Goal: Task Accomplishment & Management: Manage account settings

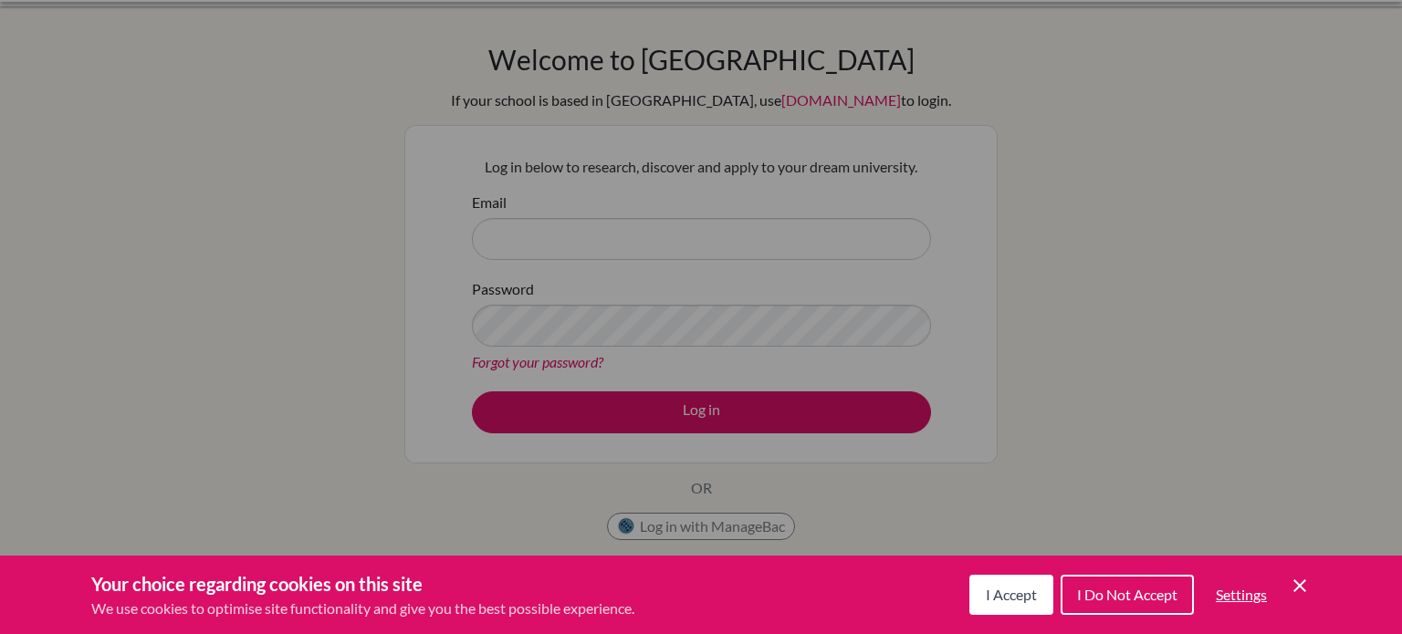
scroll to position [38, 0]
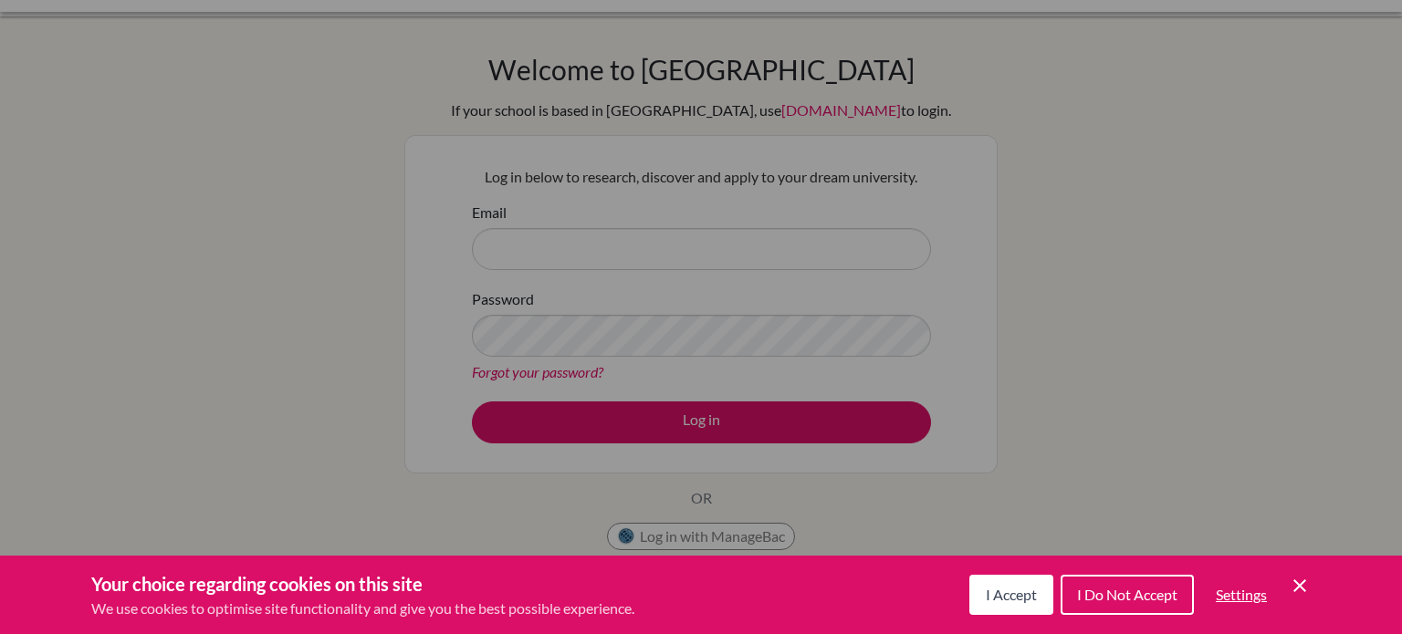
click at [1299, 590] on icon "Cookie Control Close Icon" at bounding box center [1299, 586] width 22 height 22
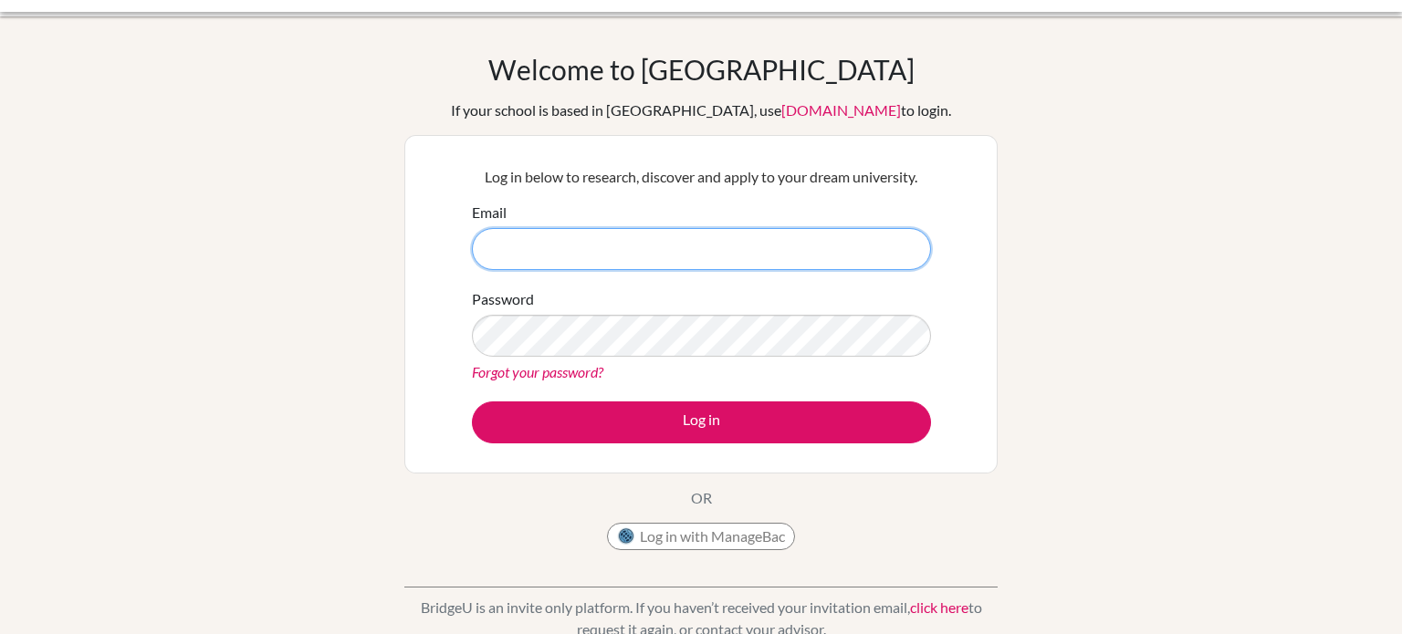
click at [742, 242] on input "Email" at bounding box center [701, 249] width 459 height 42
click at [695, 241] on input "Email" at bounding box center [701, 249] width 459 height 42
type input "Mohammed.Alhassan@summitsschool.ae"
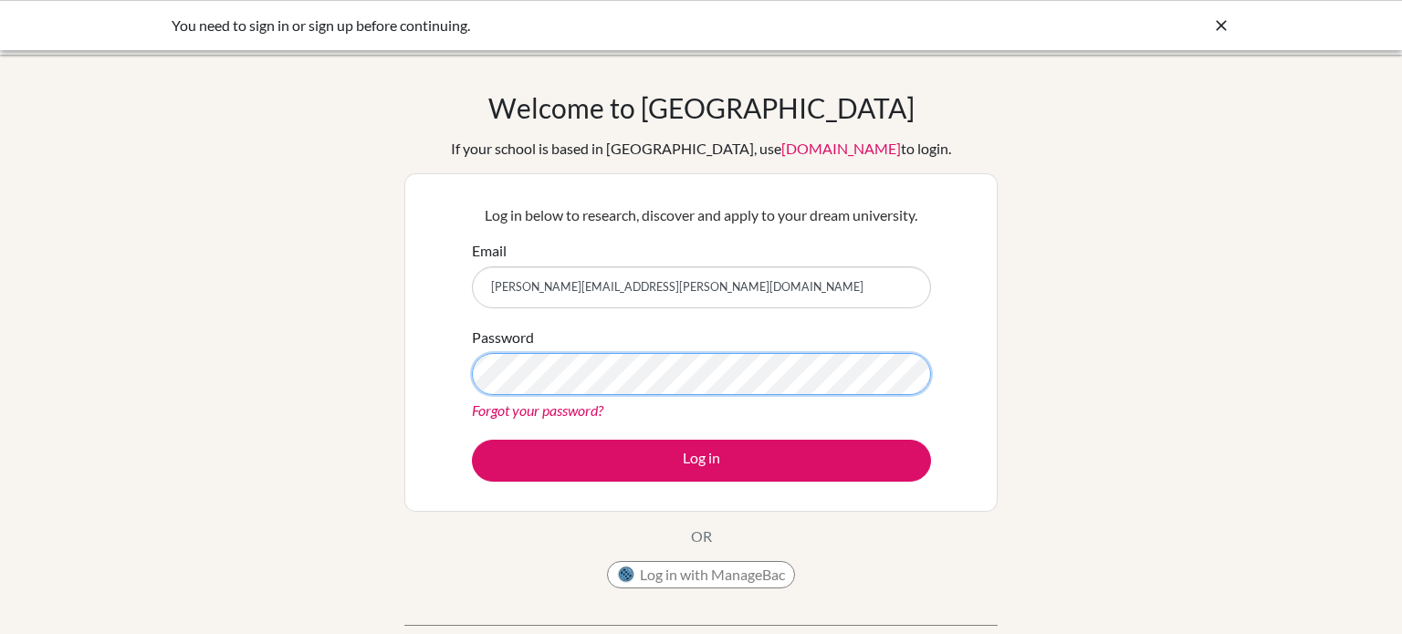
scroll to position [3, 0]
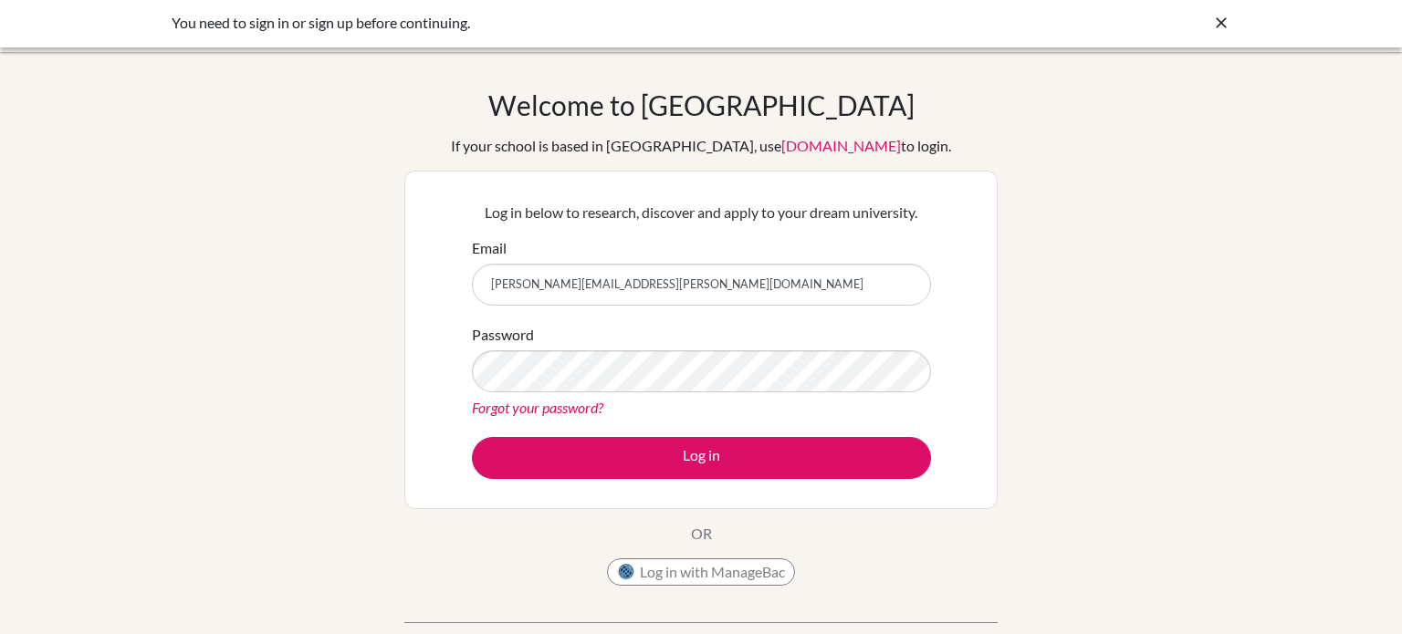
click at [1230, 24] on div "You need to sign in or sign up before continuing." at bounding box center [701, 22] width 1402 height 50
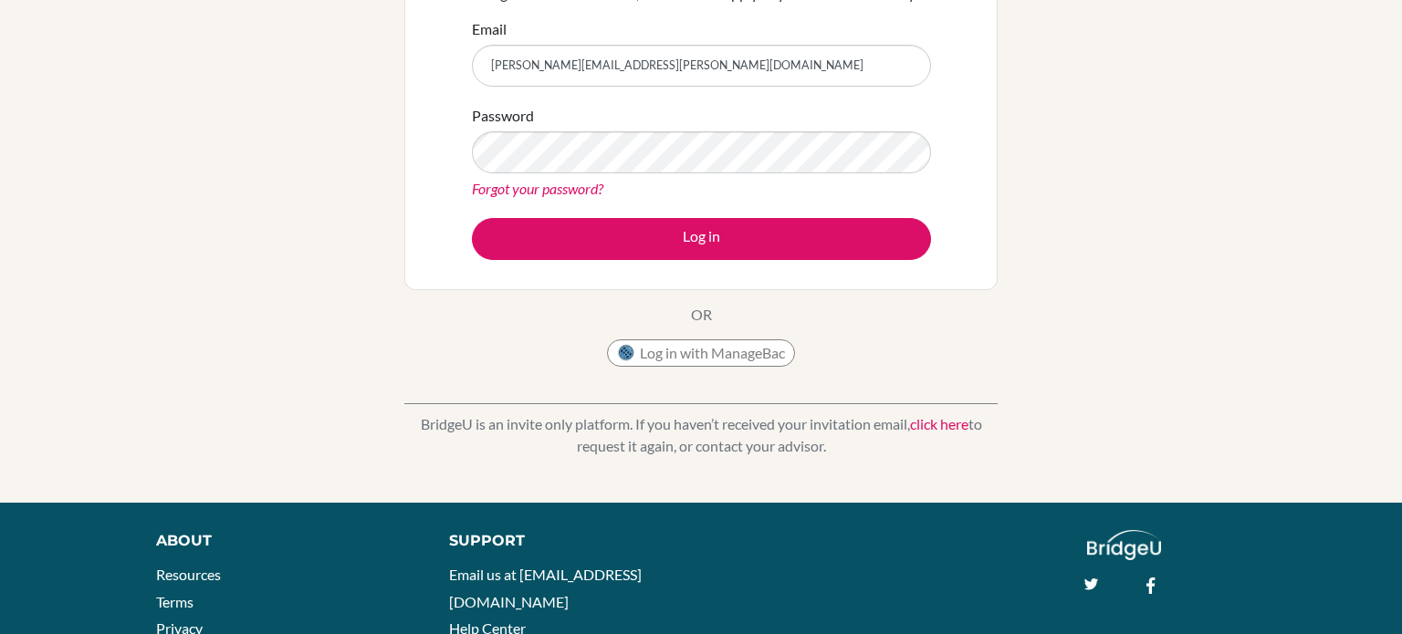
scroll to position [0, 0]
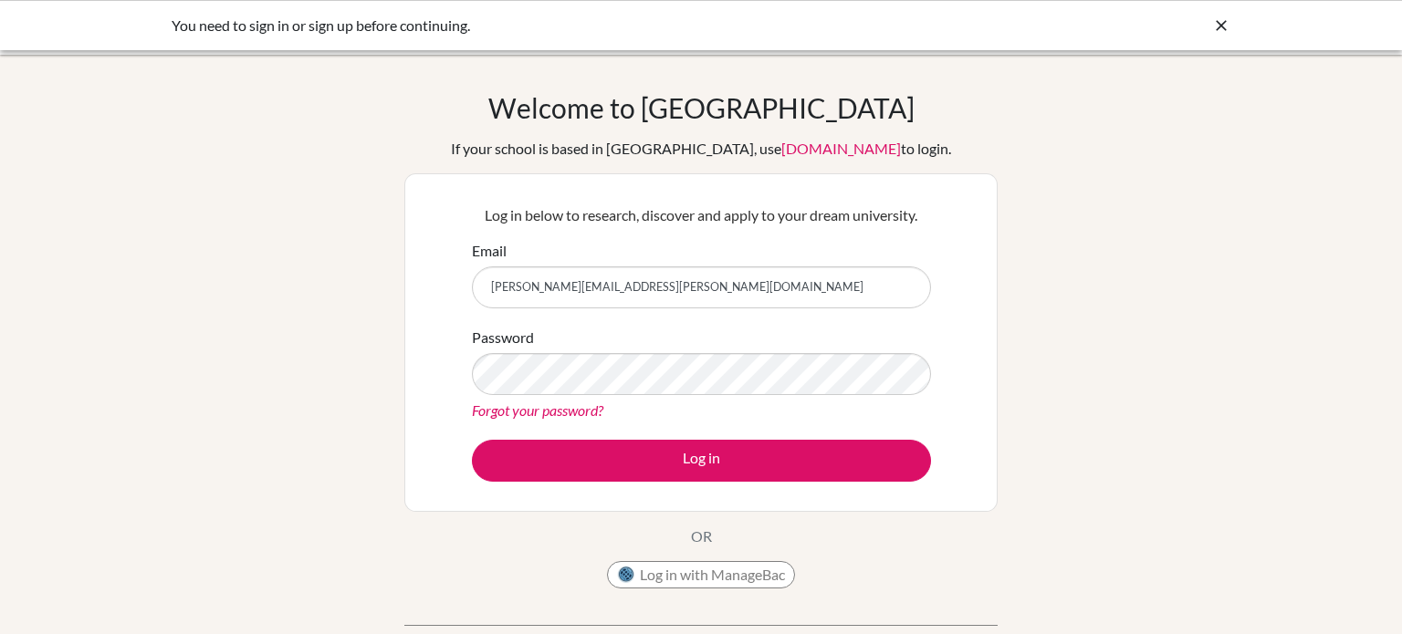
click at [395, 35] on div "You need to sign in or sign up before continuing." at bounding box center [564, 26] width 785 height 22
click at [433, 20] on div "You need to sign in or sign up before continuing." at bounding box center [564, 26] width 785 height 22
click at [1223, 31] on icon at bounding box center [1221, 25] width 18 height 18
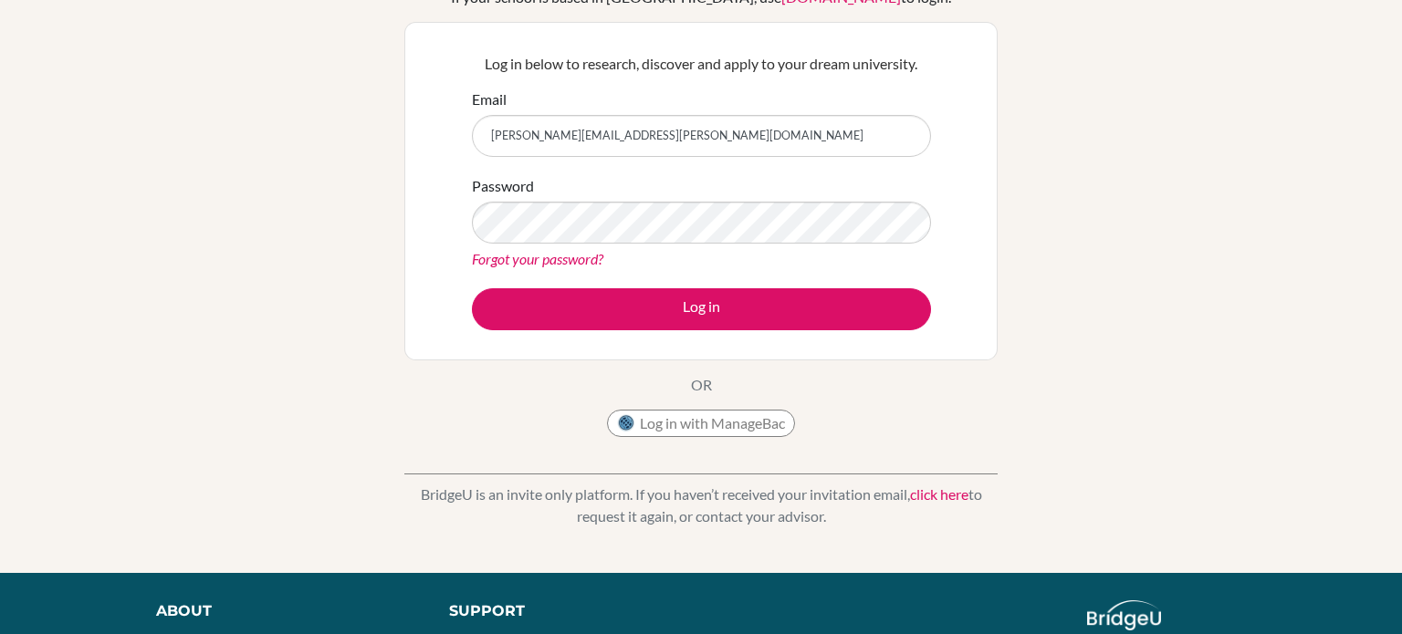
scroll to position [170, 0]
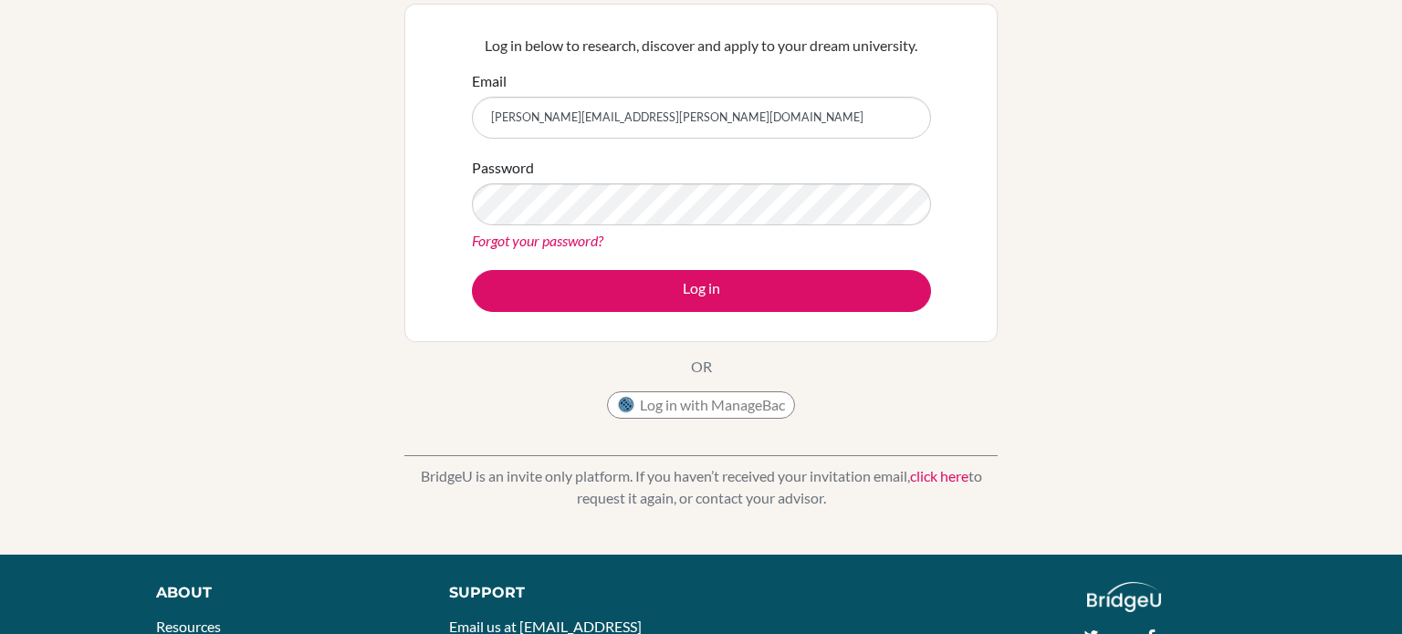
click at [927, 475] on link "click here" at bounding box center [939, 475] width 58 height 17
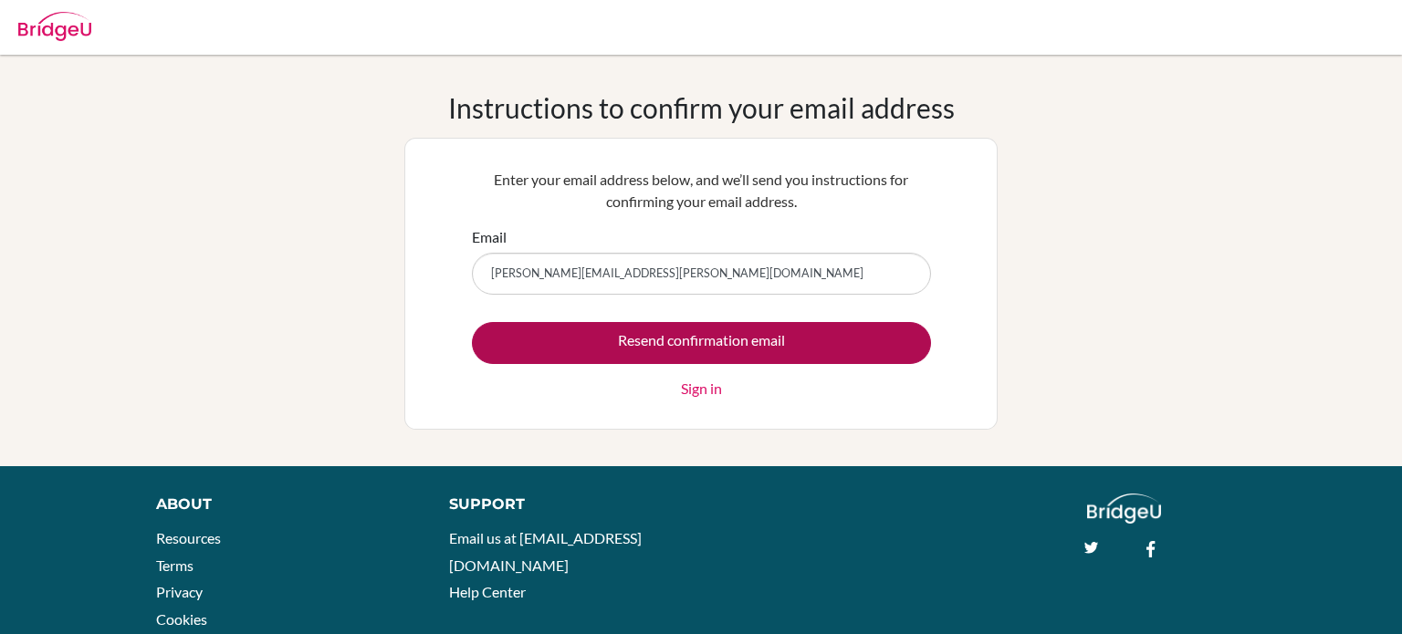
type input "Mohammed.alhassan@summitschool.ae"
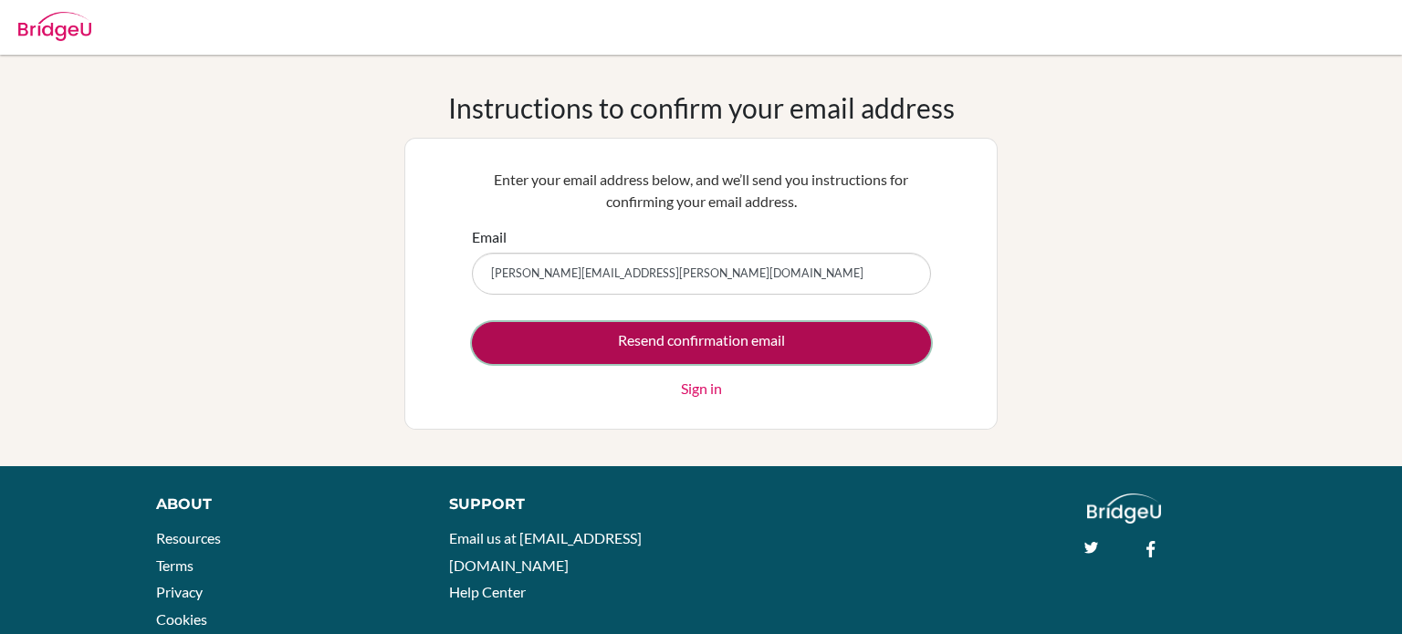
click at [636, 338] on input "Resend confirmation email" at bounding box center [701, 343] width 459 height 42
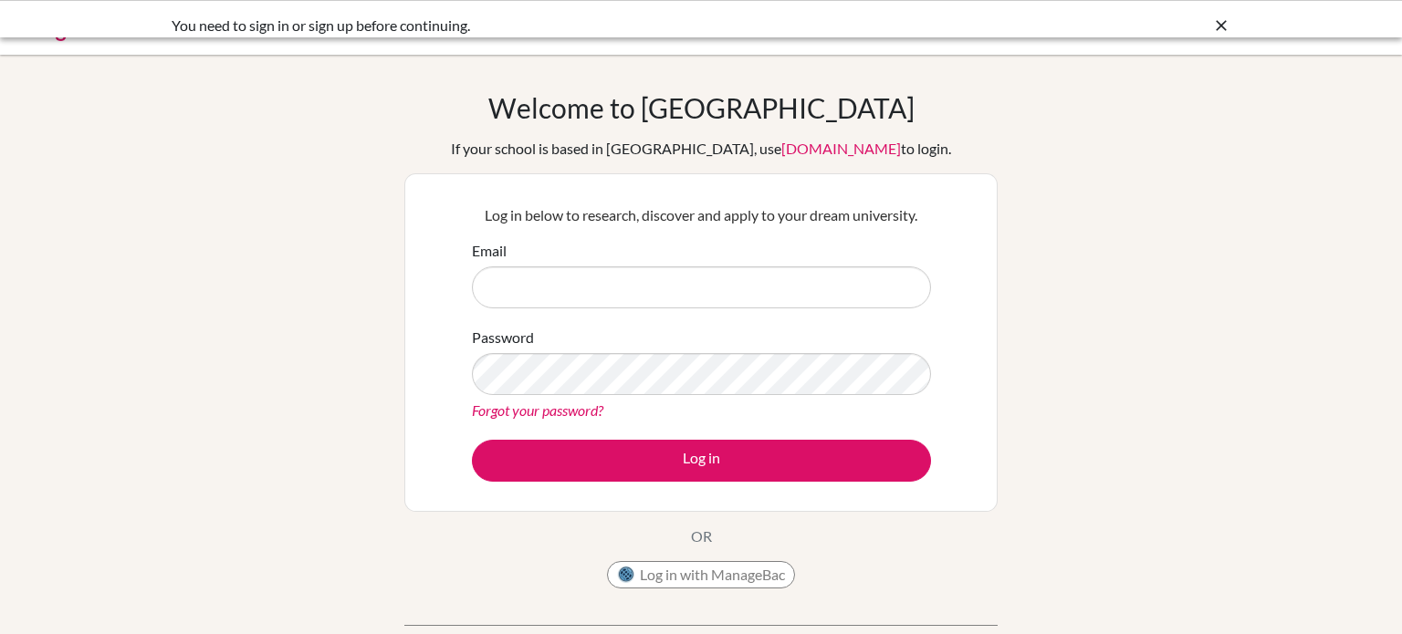
click at [532, 290] on input "Email" at bounding box center [701, 287] width 459 height 42
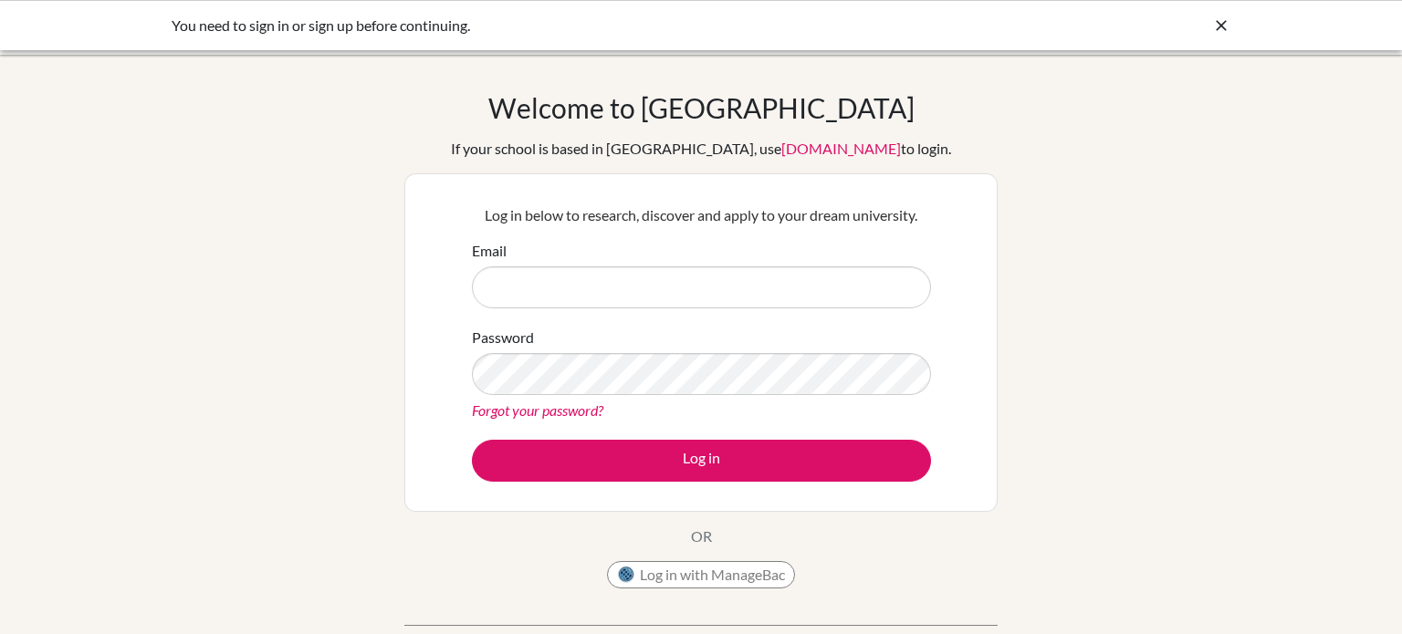
type input "[PERSON_NAME][EMAIL_ADDRESS][PERSON_NAME][DOMAIN_NAME]"
click at [504, 411] on link "Forgot your password?" at bounding box center [537, 410] width 131 height 17
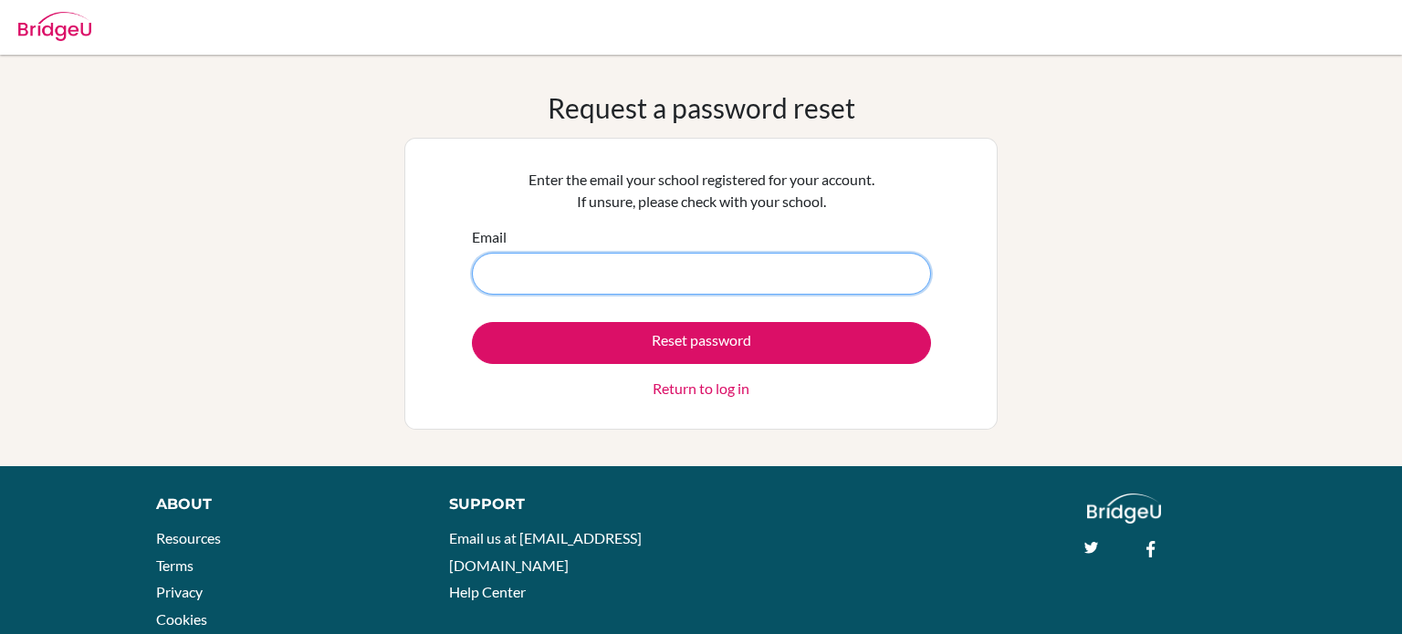
click at [671, 289] on input "Email" at bounding box center [701, 274] width 459 height 42
type input "Mohammed.alhassan@summitschool.ae"
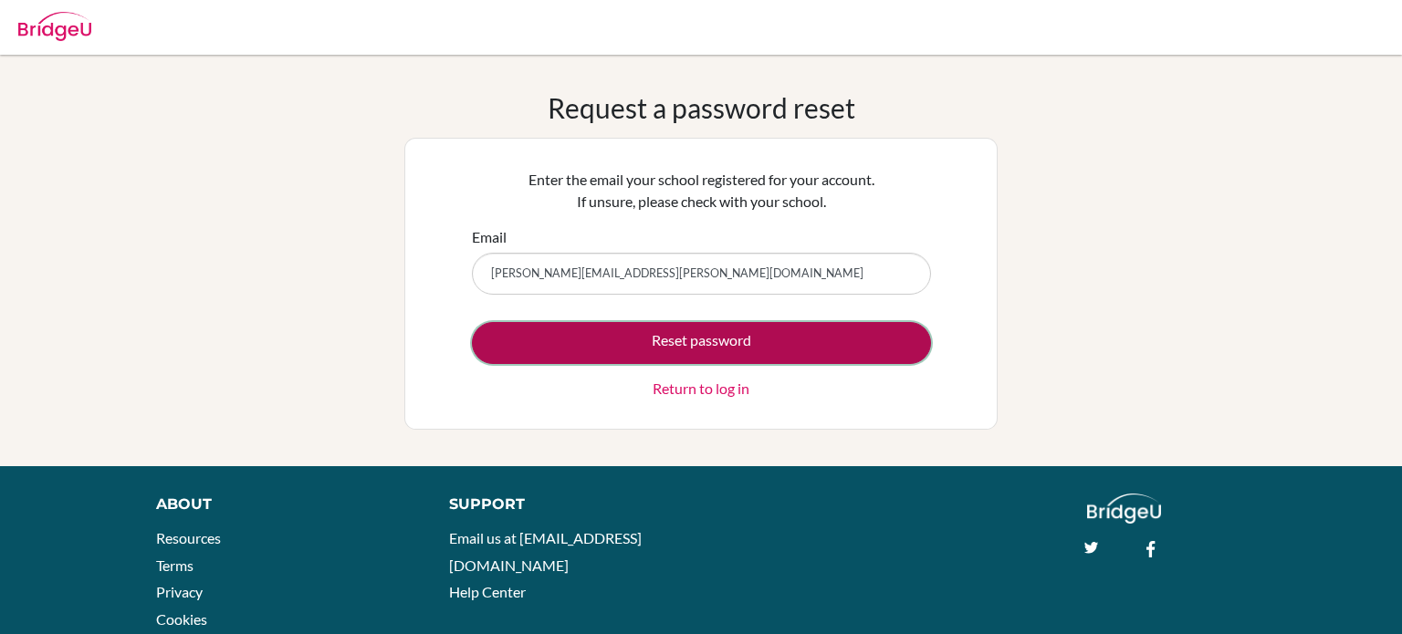
click at [690, 339] on button "Reset password" at bounding box center [701, 343] width 459 height 42
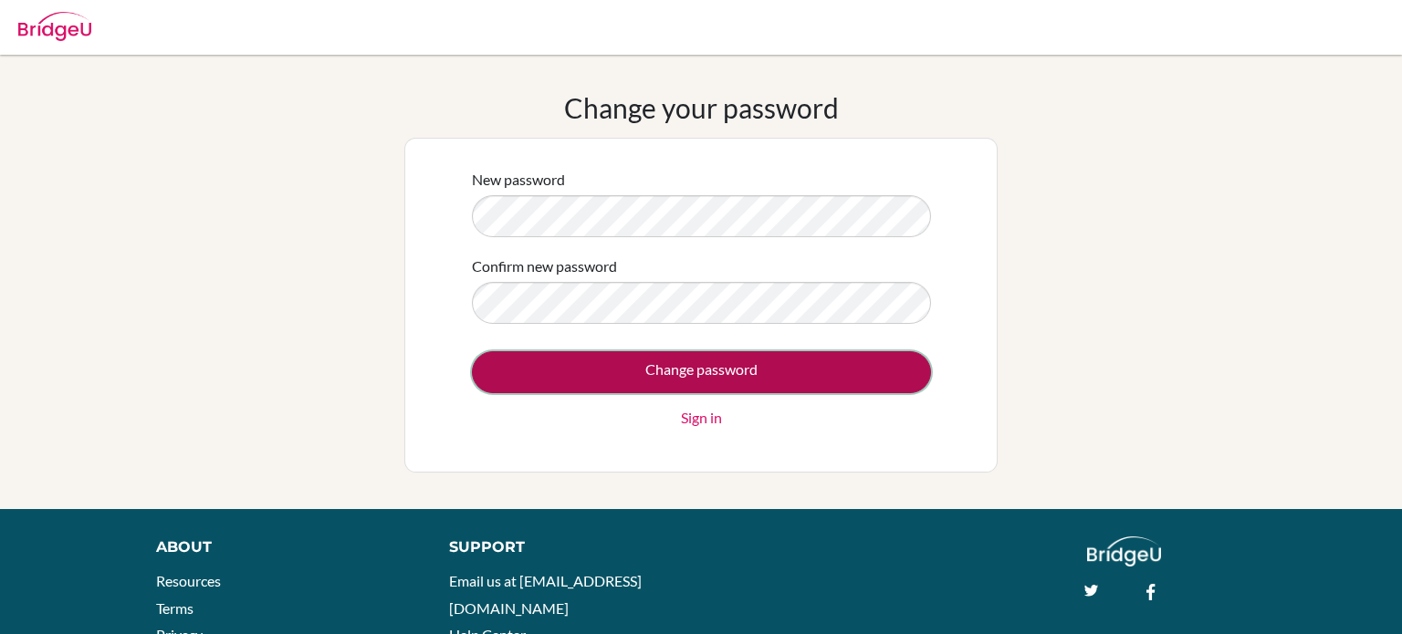
click at [690, 361] on input "Change password" at bounding box center [701, 372] width 459 height 42
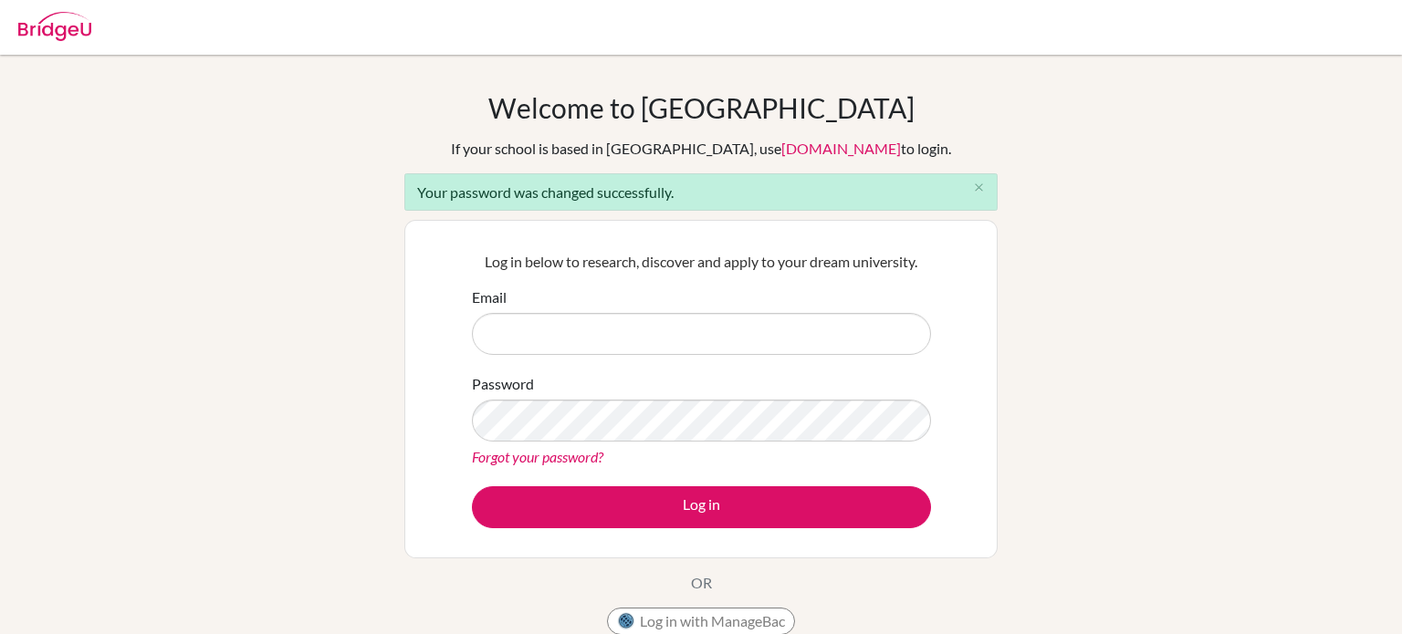
click at [674, 337] on input "Email" at bounding box center [701, 334] width 459 height 42
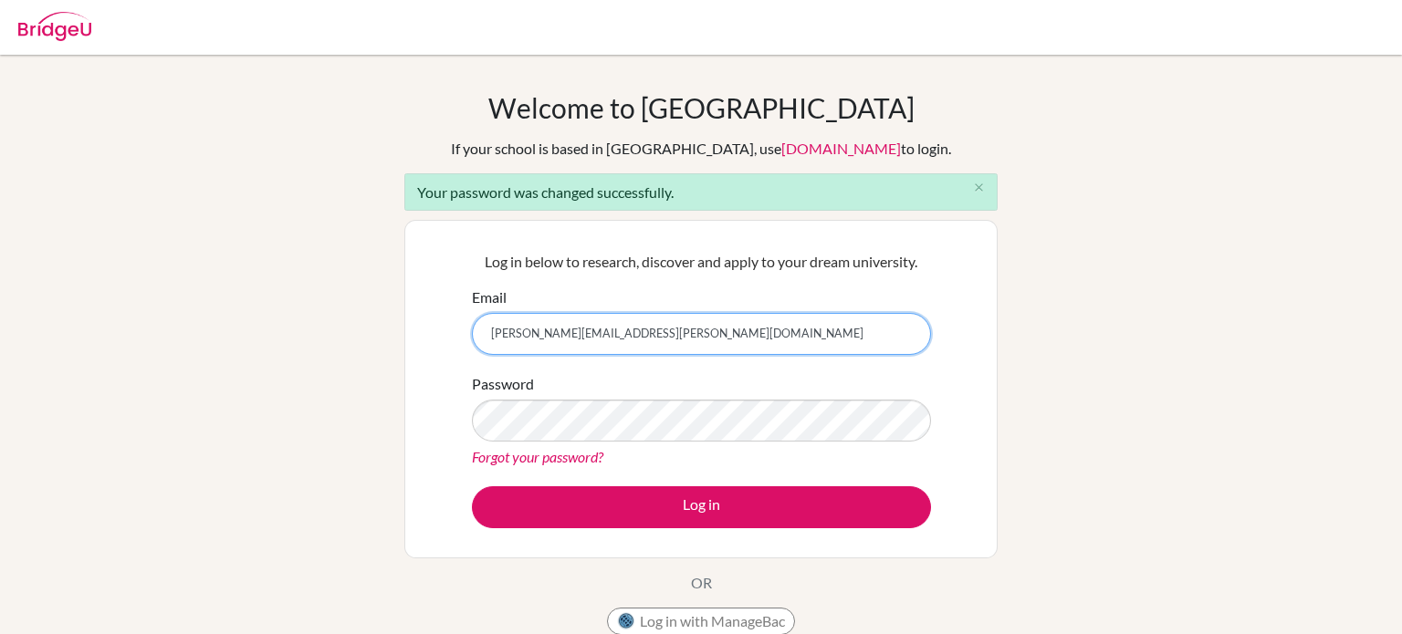
type input "[PERSON_NAME][EMAIL_ADDRESS][PERSON_NAME][DOMAIN_NAME]"
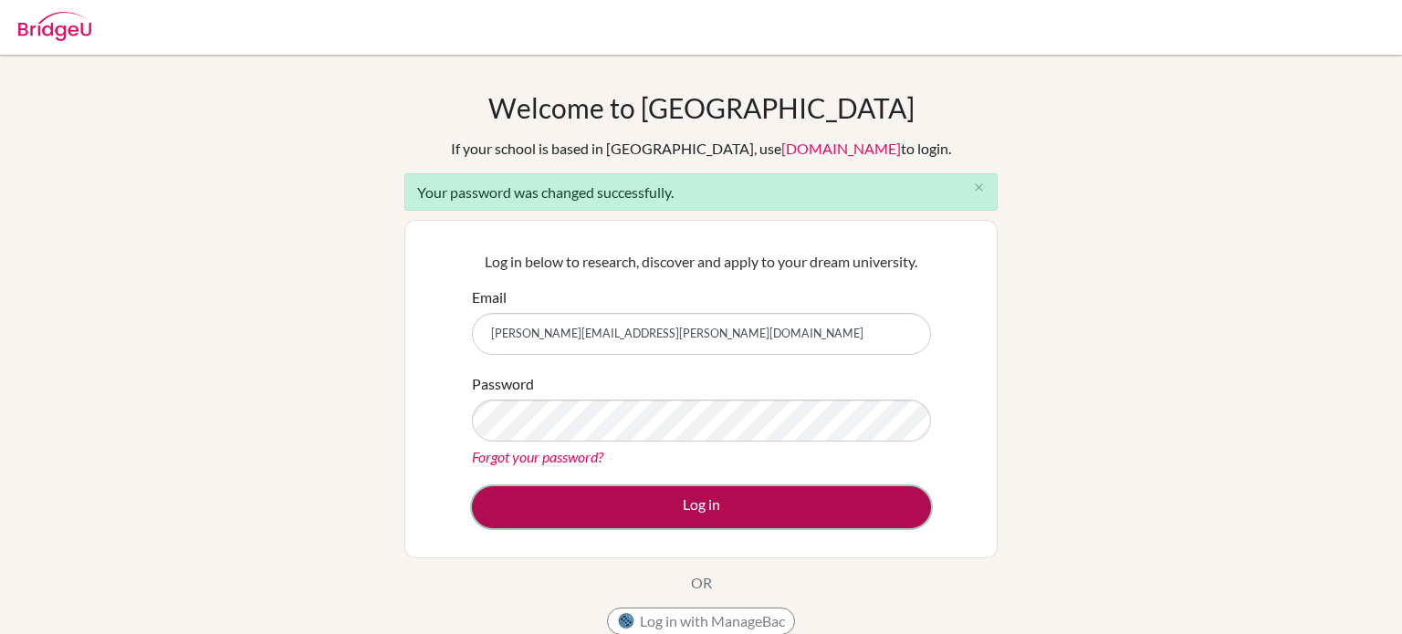
click at [747, 502] on button "Log in" at bounding box center [701, 507] width 459 height 42
